Goal: Information Seeking & Learning: Learn about a topic

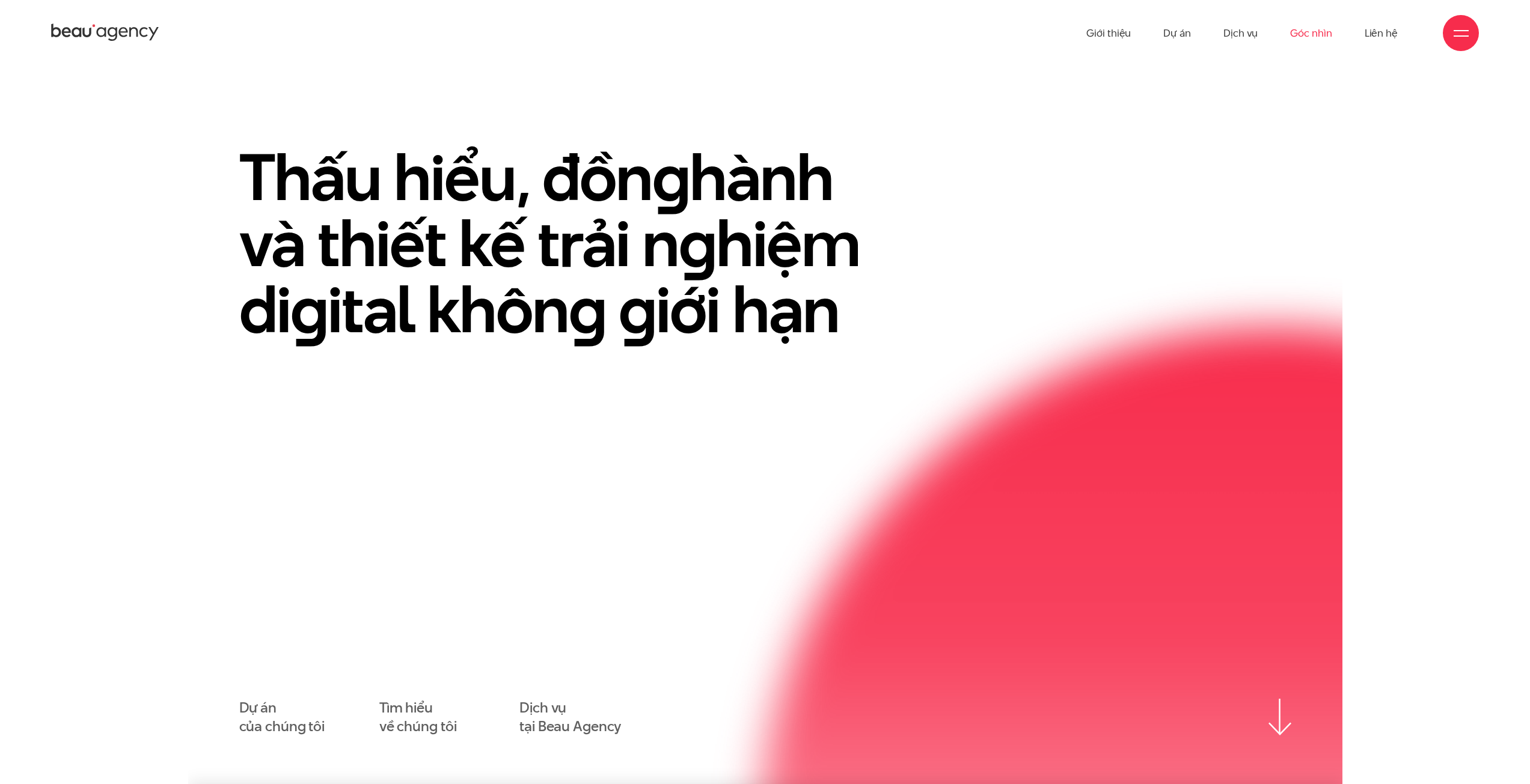
click at [1303, 33] on link "Góc nhìn" at bounding box center [1311, 33] width 42 height 66
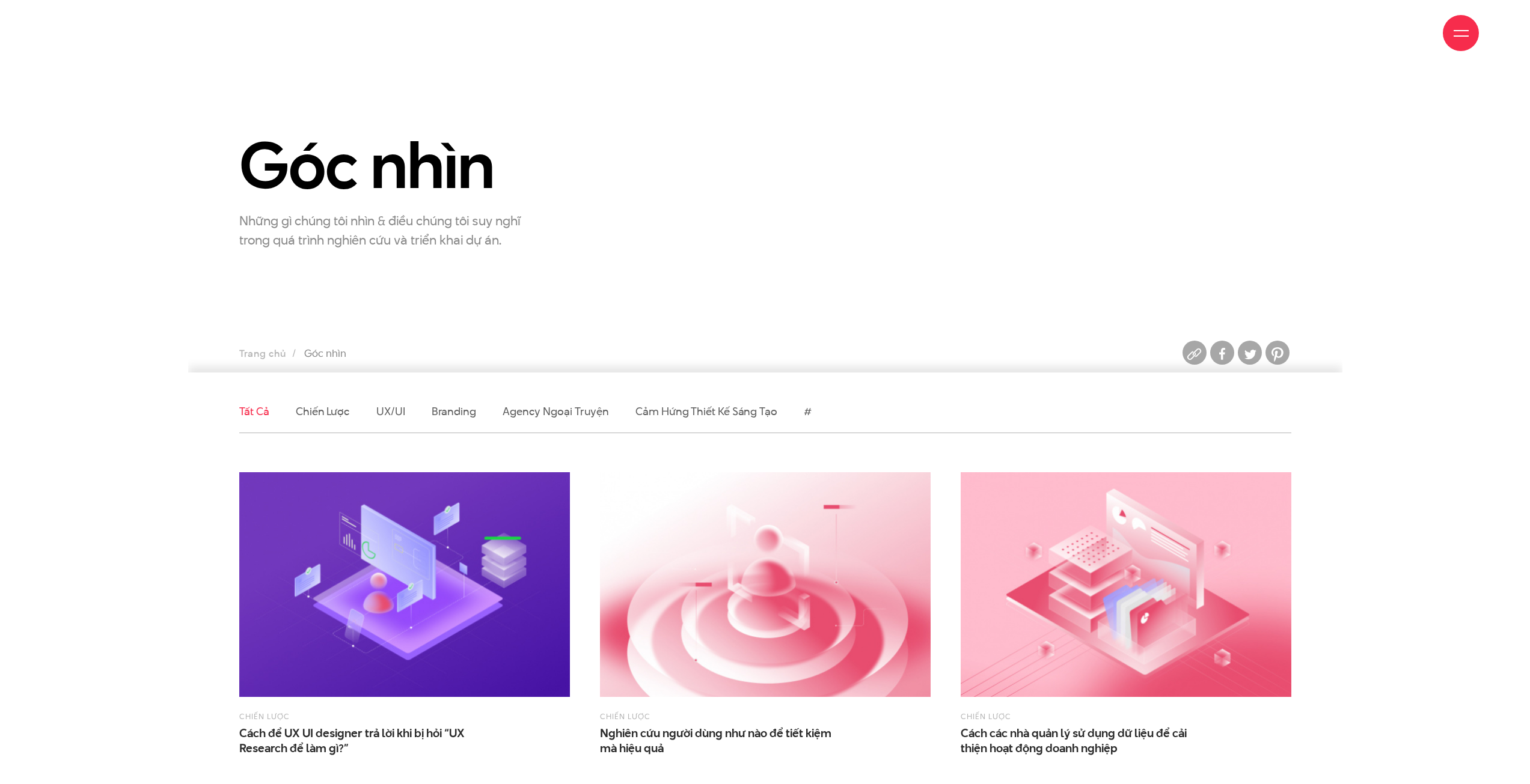
scroll to position [180, 0]
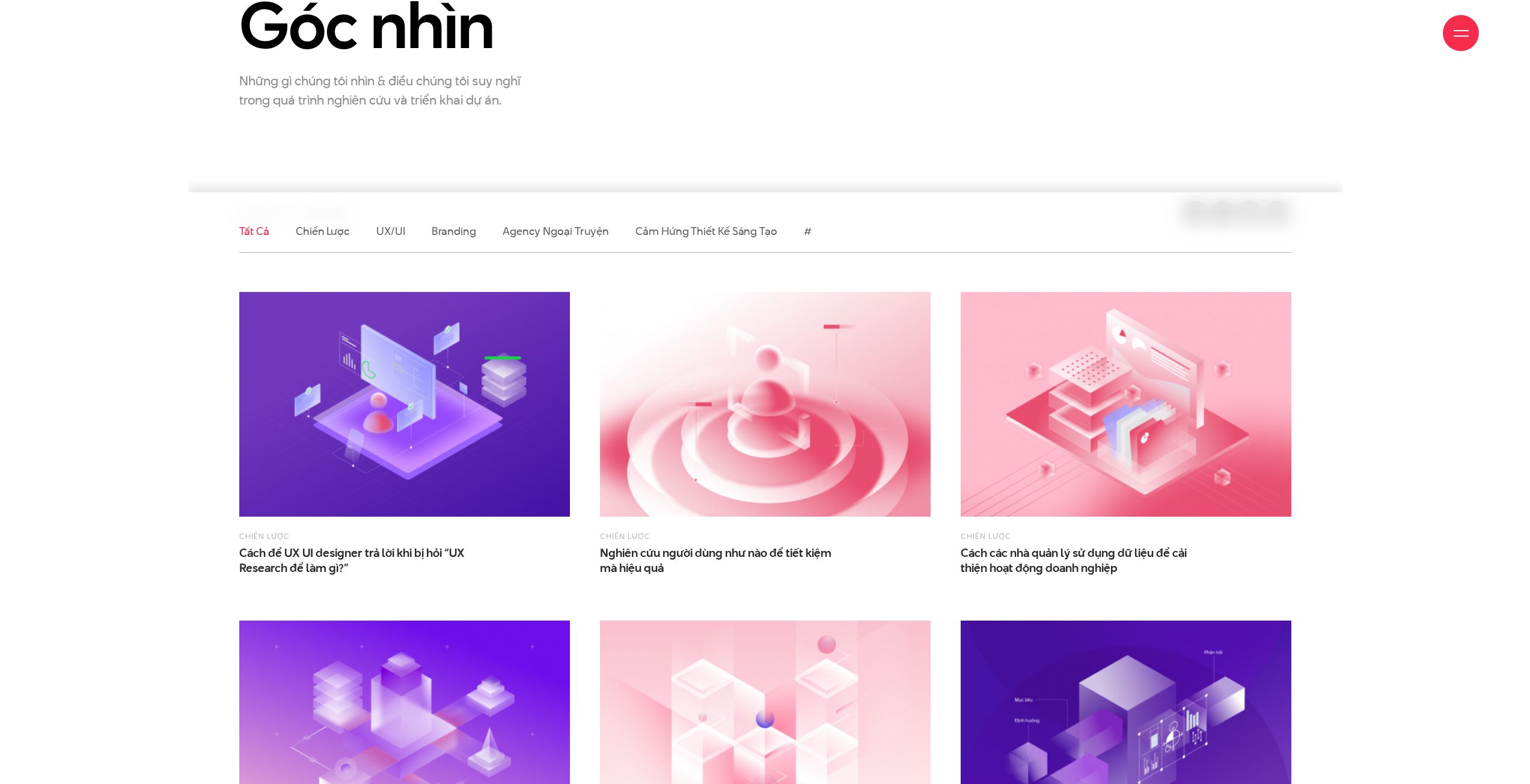
click at [446, 397] on img at bounding box center [404, 404] width 331 height 225
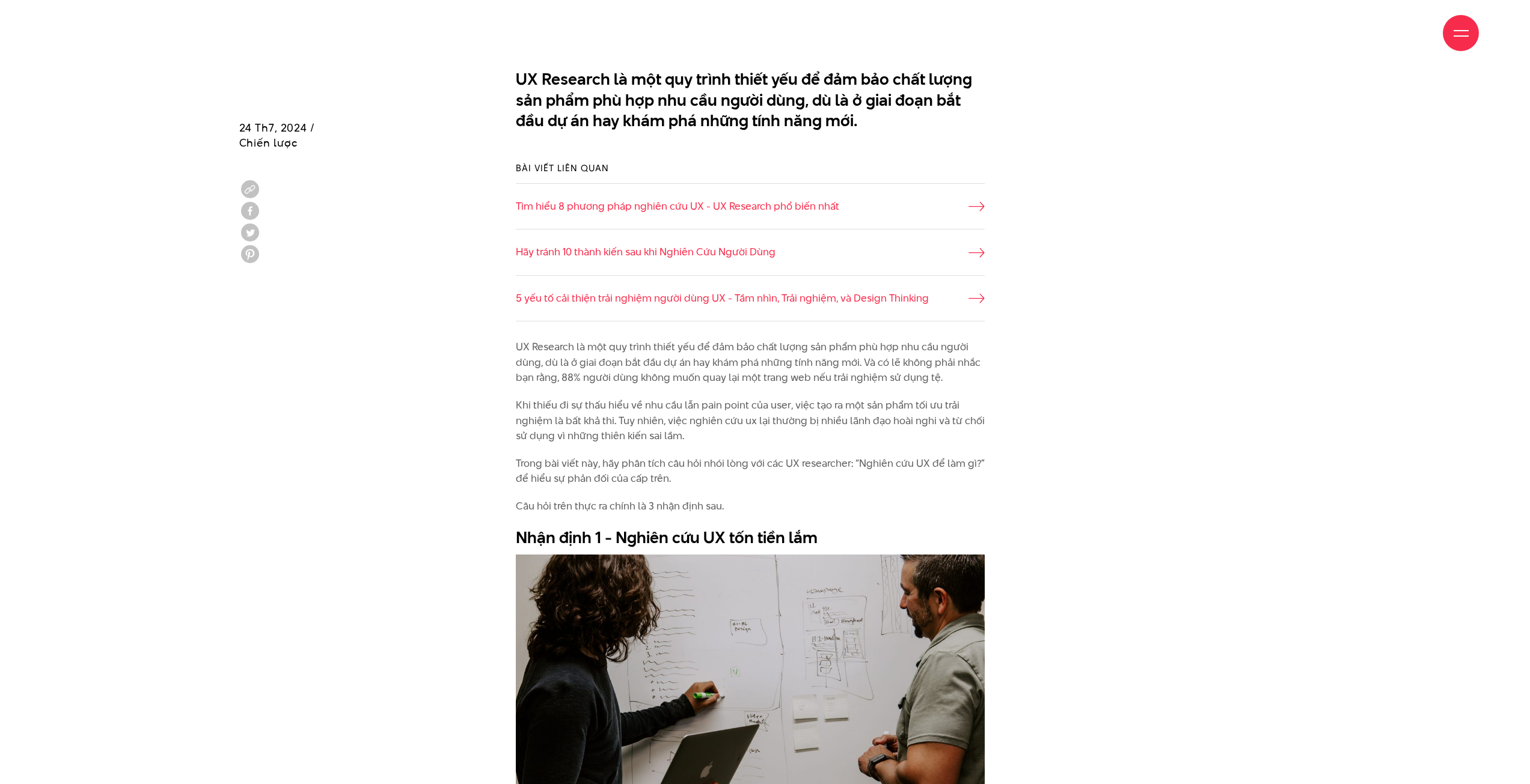
scroll to position [901, 0]
